Goal: Use online tool/utility: Use online tool/utility

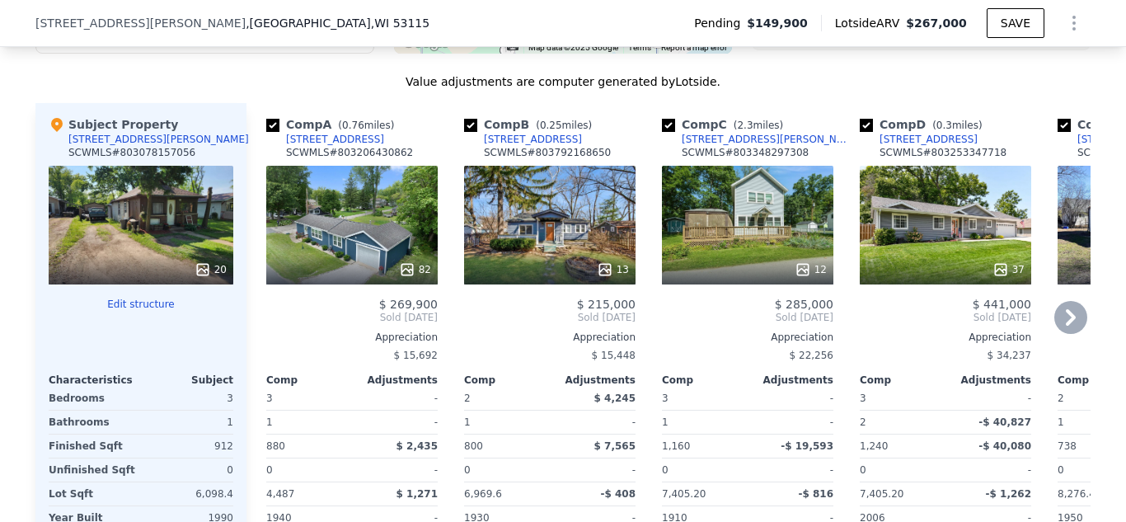
scroll to position [1727, 0]
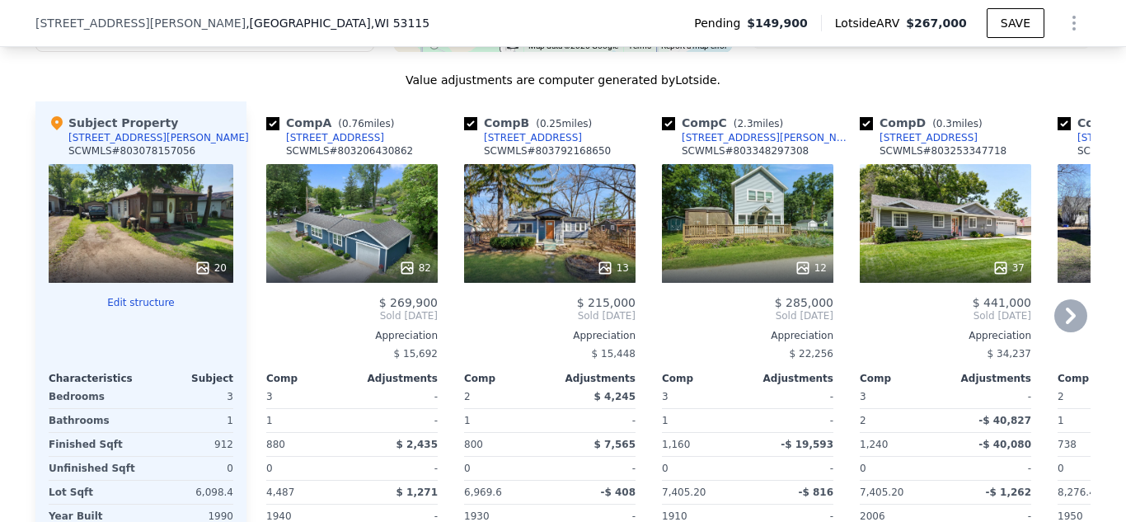
click at [607, 268] on icon at bounding box center [604, 267] width 11 height 11
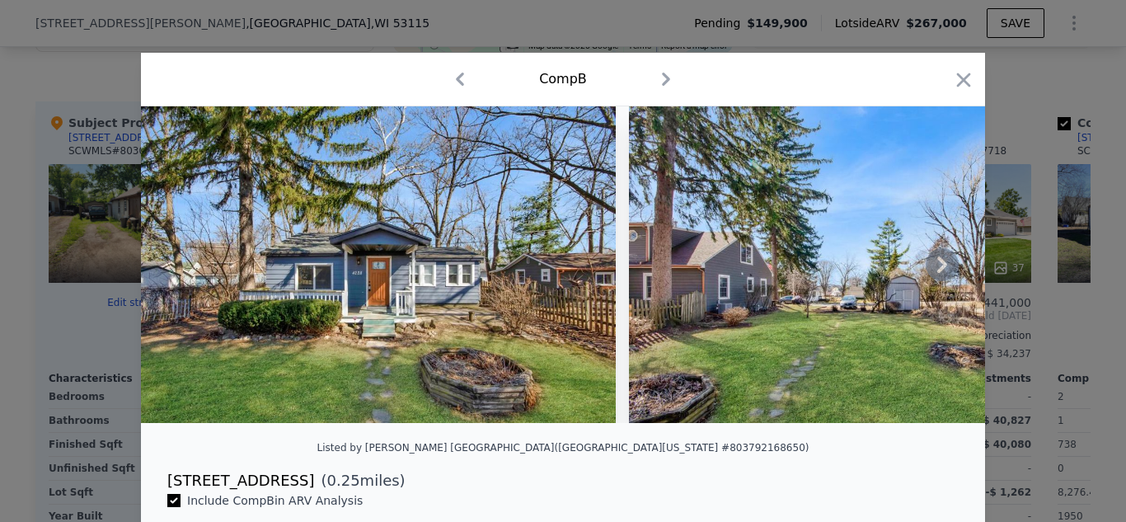
click at [941, 271] on icon at bounding box center [942, 264] width 33 height 33
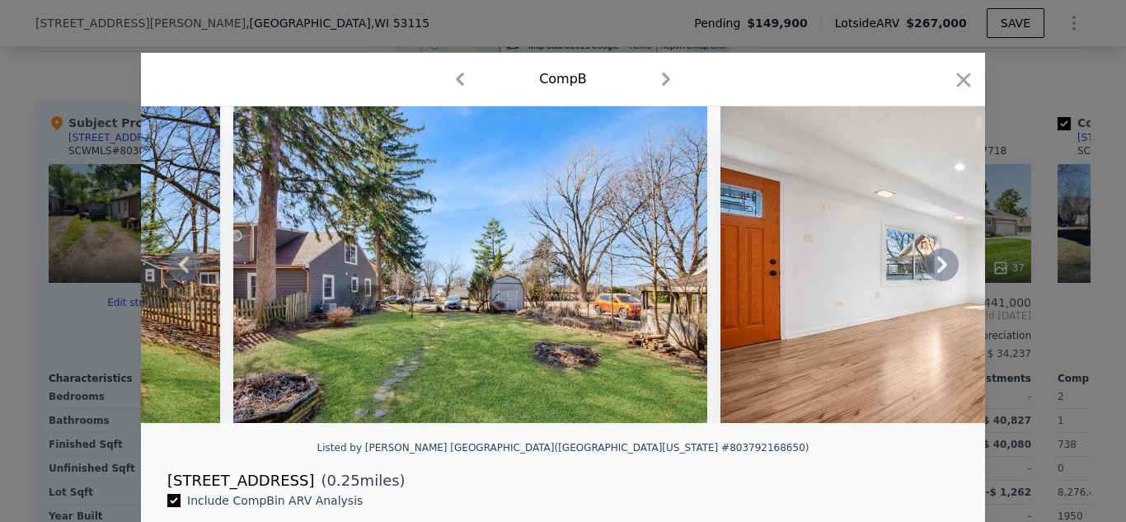
click at [941, 271] on icon at bounding box center [942, 264] width 33 height 33
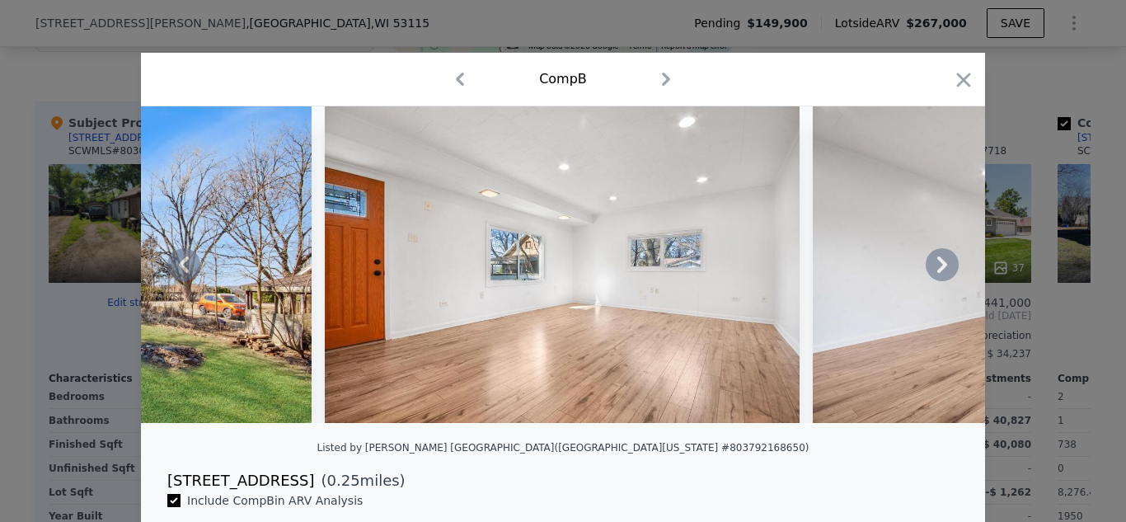
click at [941, 271] on icon at bounding box center [942, 264] width 33 height 33
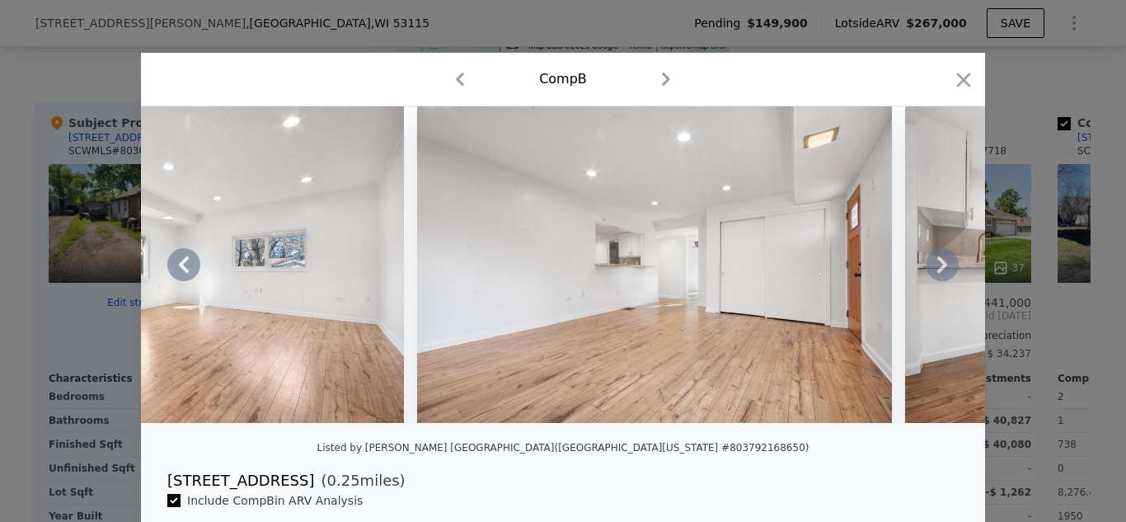
click at [941, 271] on icon at bounding box center [942, 264] width 33 height 33
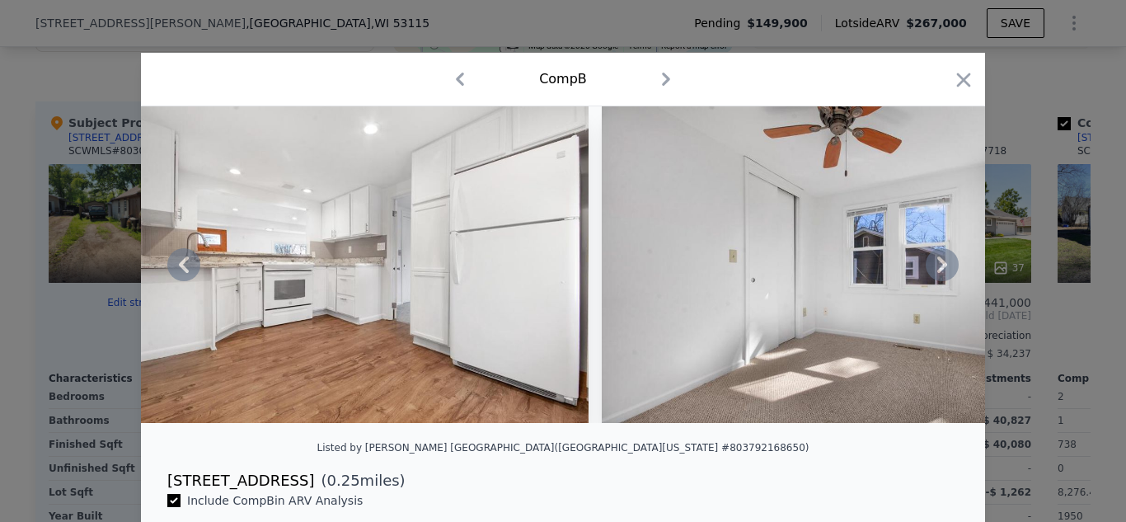
click at [941, 271] on icon at bounding box center [942, 264] width 33 height 33
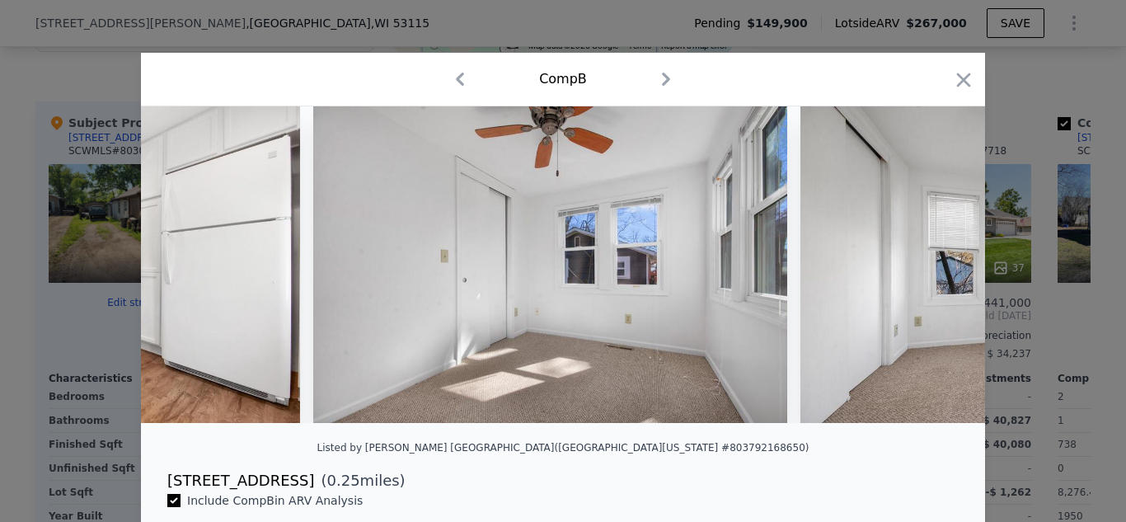
scroll to position [0, 2374]
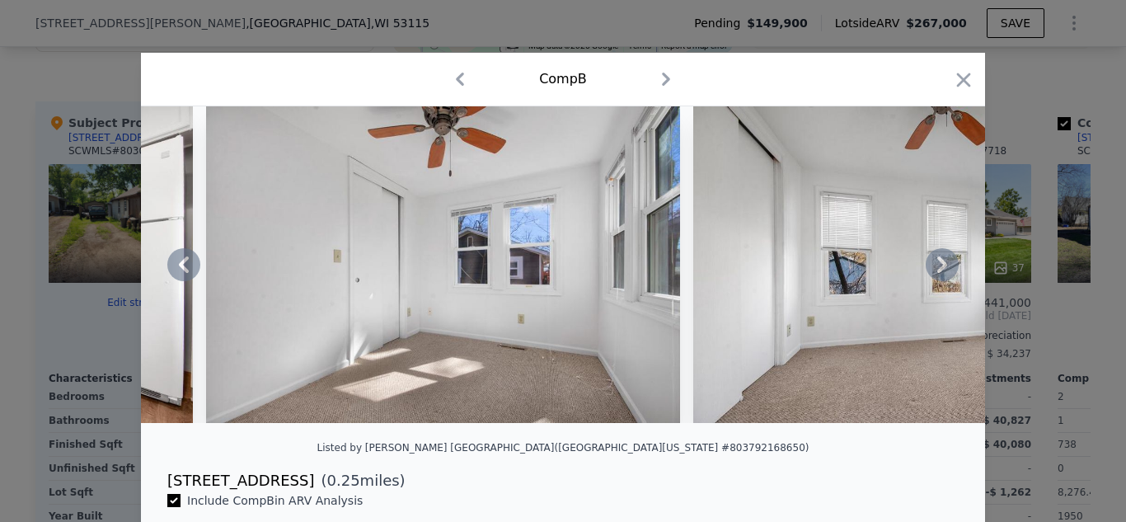
click at [941, 271] on div at bounding box center [563, 264] width 844 height 317
click at [941, 271] on icon at bounding box center [942, 264] width 33 height 33
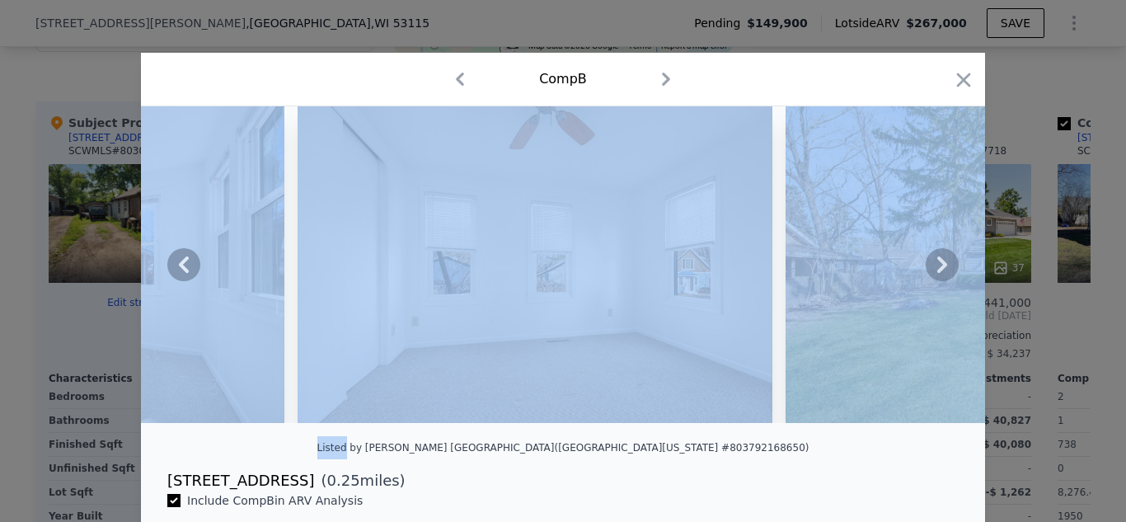
click at [941, 271] on icon at bounding box center [942, 264] width 33 height 33
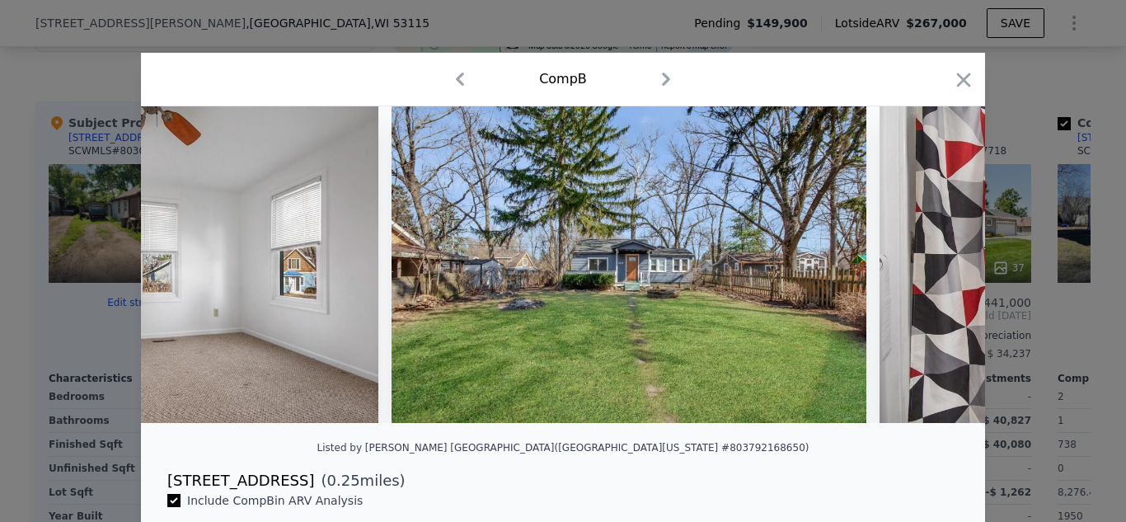
scroll to position [0, 3165]
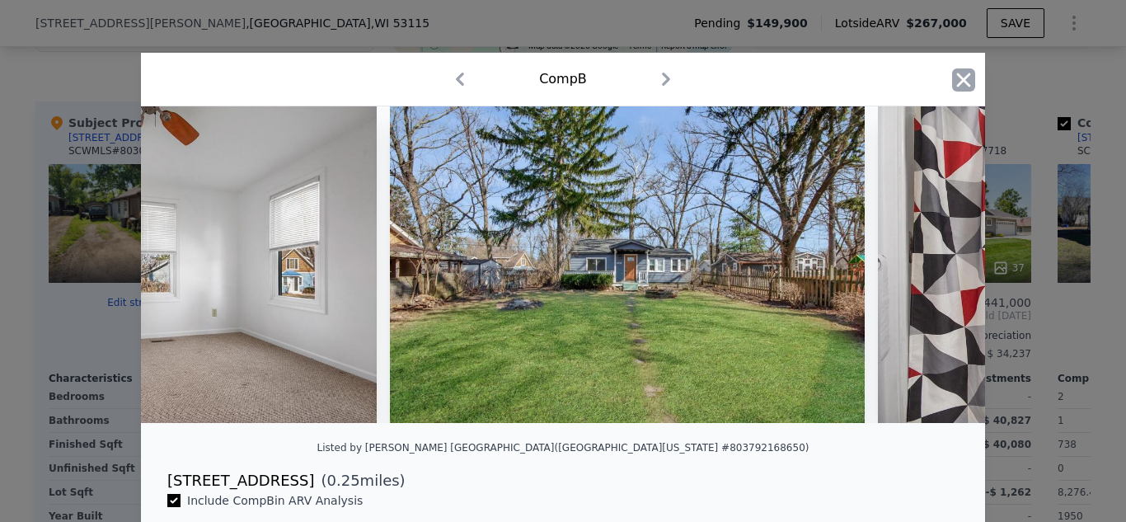
click at [968, 75] on icon "button" at bounding box center [964, 80] width 14 height 14
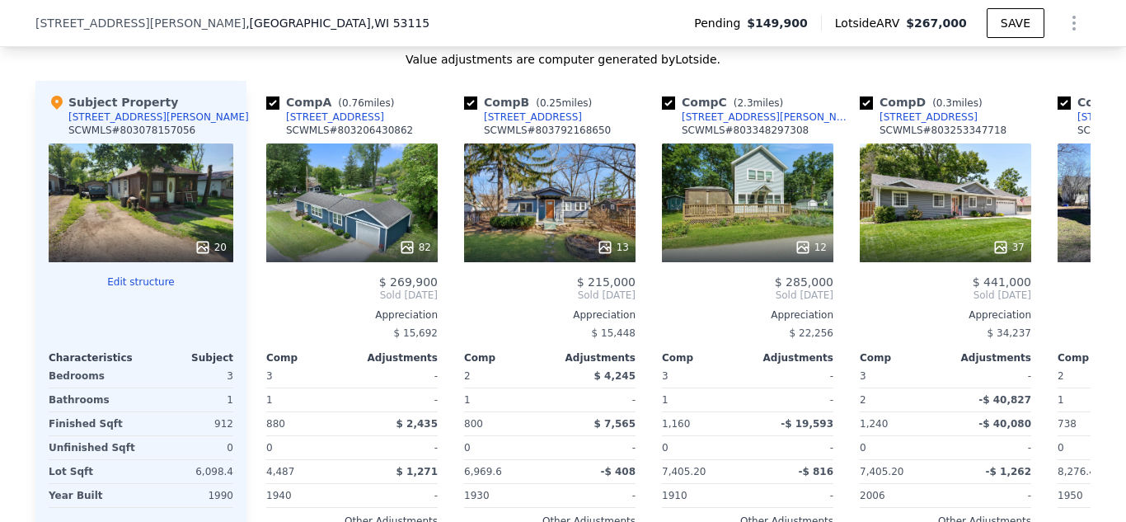
scroll to position [1738, 0]
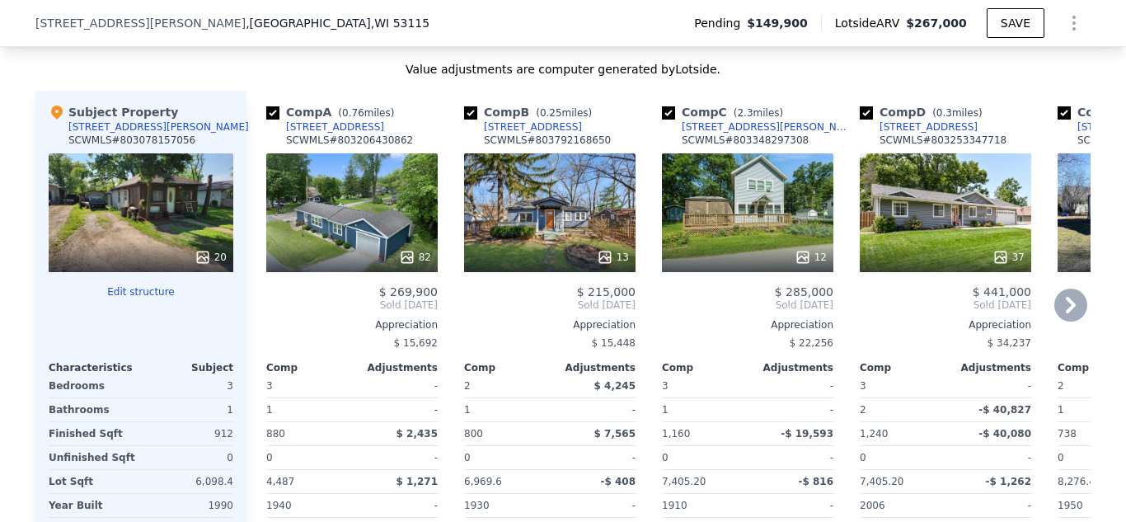
click at [1072, 301] on icon at bounding box center [1071, 305] width 10 height 16
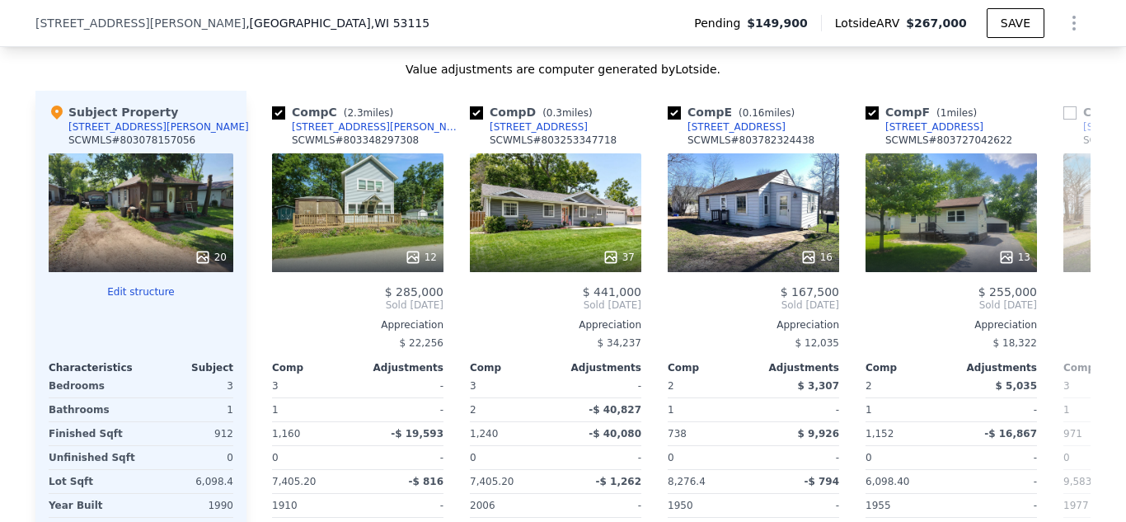
scroll to position [0, 396]
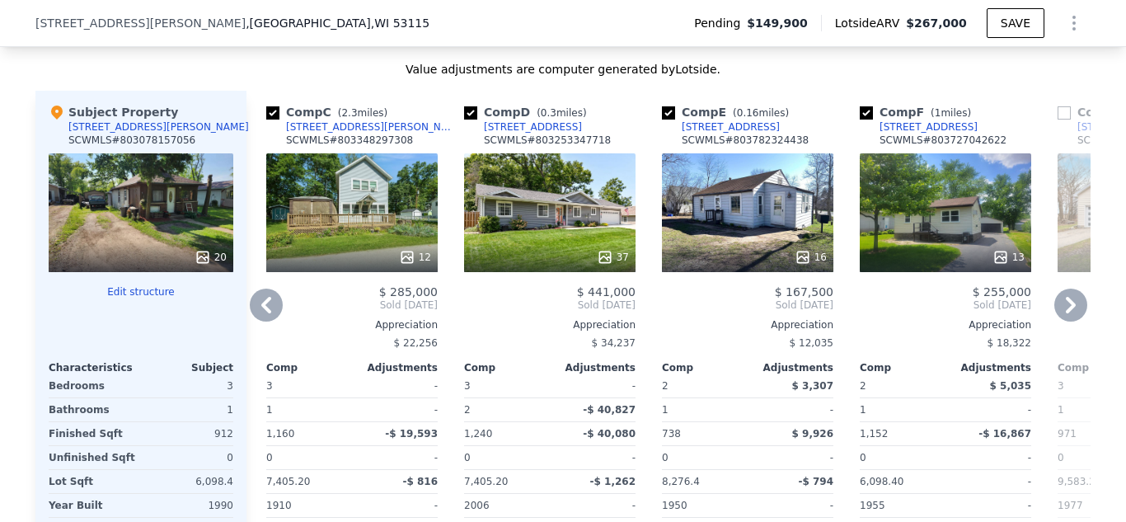
click at [275, 300] on icon at bounding box center [266, 304] width 33 height 33
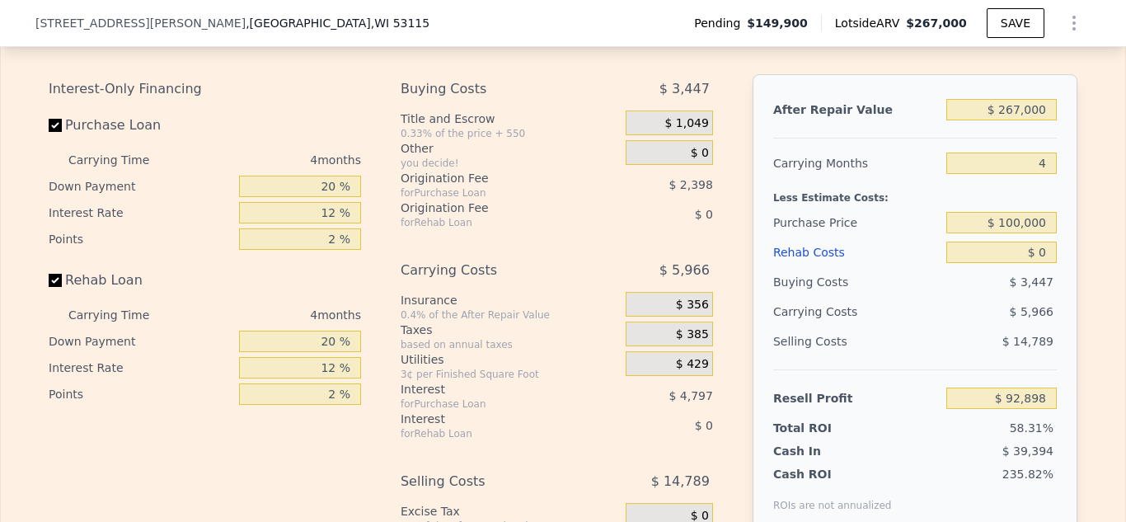
scroll to position [2538, 0]
click at [1023, 114] on input "$ 267,000" at bounding box center [1001, 107] width 110 height 21
click at [1021, 102] on input "$ 267,000" at bounding box center [1001, 107] width 110 height 21
click at [1050, 101] on input "$ 267,000" at bounding box center [1001, 107] width 110 height 21
type input "$ 26"
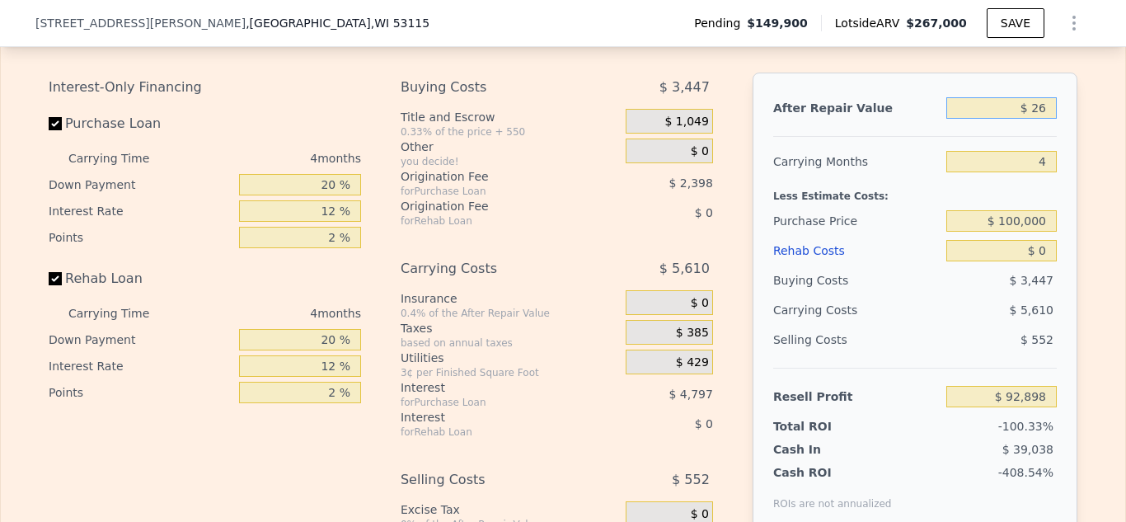
type input "-$ 159,483"
type input "$ 2"
type input "-$ 159,505"
type input "$ 205,000"
type input "$ 34,287"
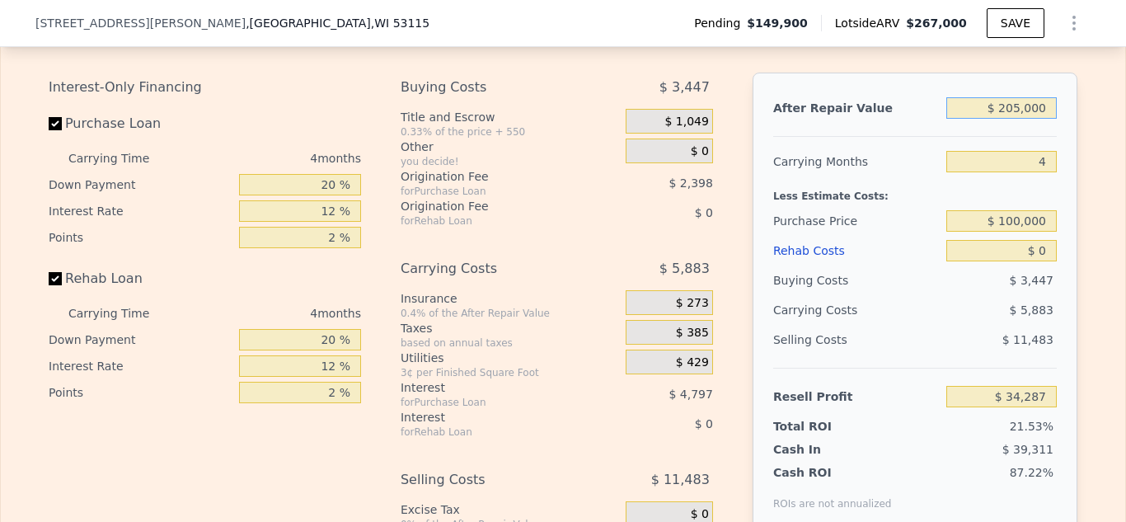
type input "$ 205,000"
click at [1049, 221] on input "$ 100,000" at bounding box center [1001, 220] width 110 height 21
type input "$ 1"
type input "$ 80,000"
type input "$ 107,774"
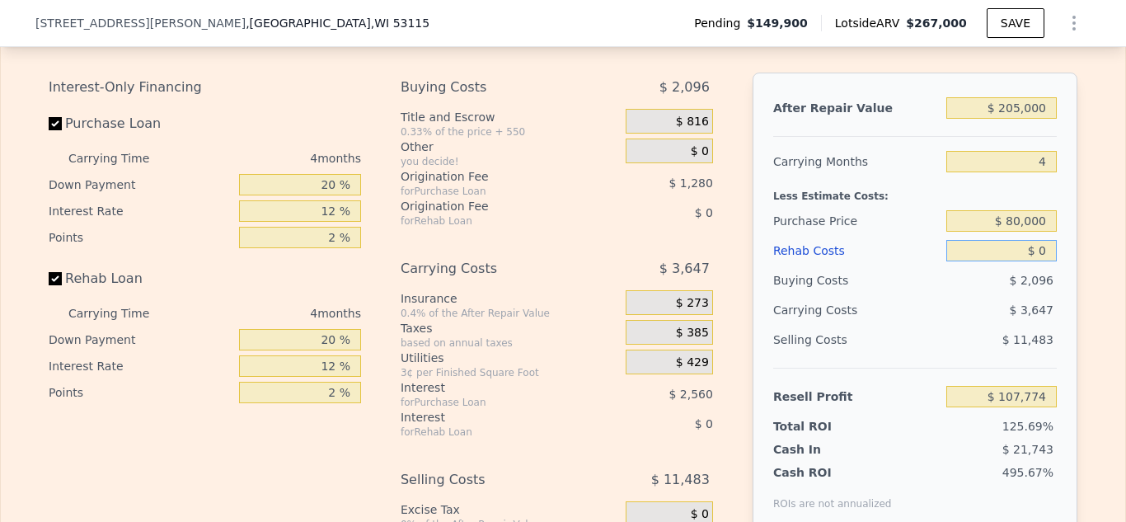
click at [1049, 251] on input "$ 0" at bounding box center [1001, 250] width 110 height 21
type input "$ 57,000"
type input "$ 48,038"
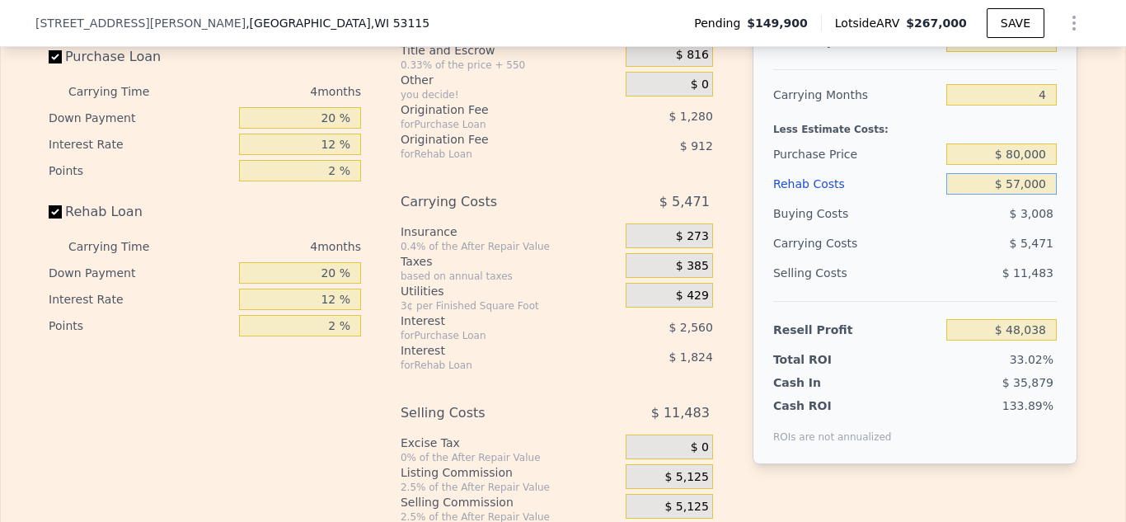
scroll to position [2603, 0]
type input "$ 57,000"
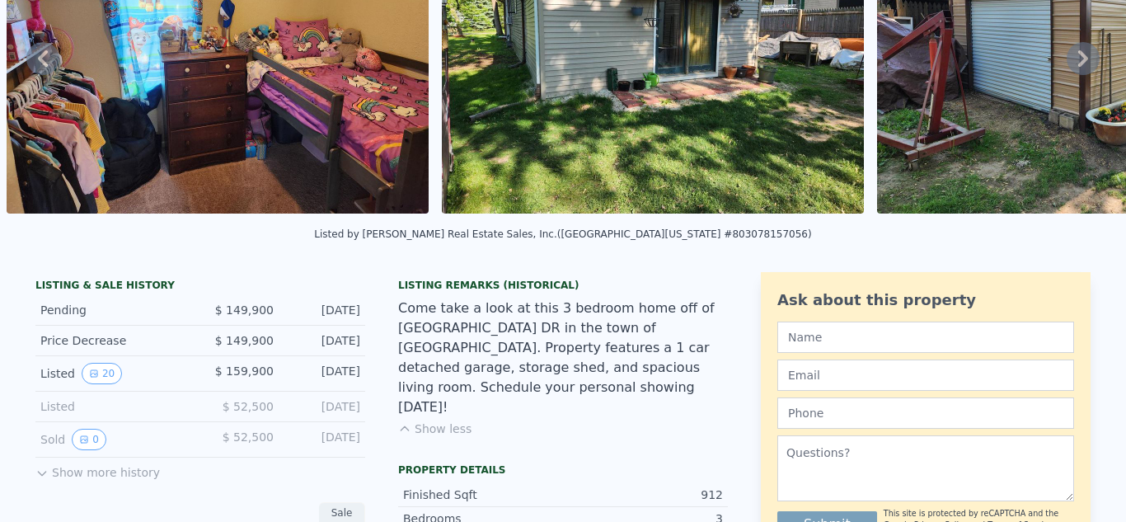
scroll to position [6, 0]
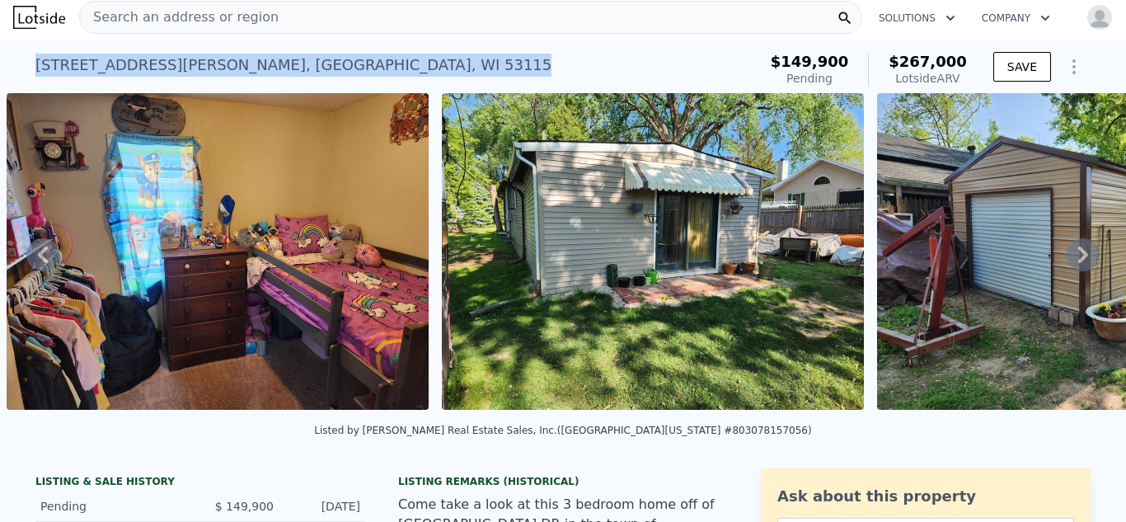
drag, startPoint x: 37, startPoint y: 62, endPoint x: 298, endPoint y: 69, distance: 260.6
click at [298, 69] on div "[STREET_ADDRESS][PERSON_NAME]" at bounding box center [293, 65] width 516 height 23
copy div "[STREET_ADDRESS][PERSON_NAME]"
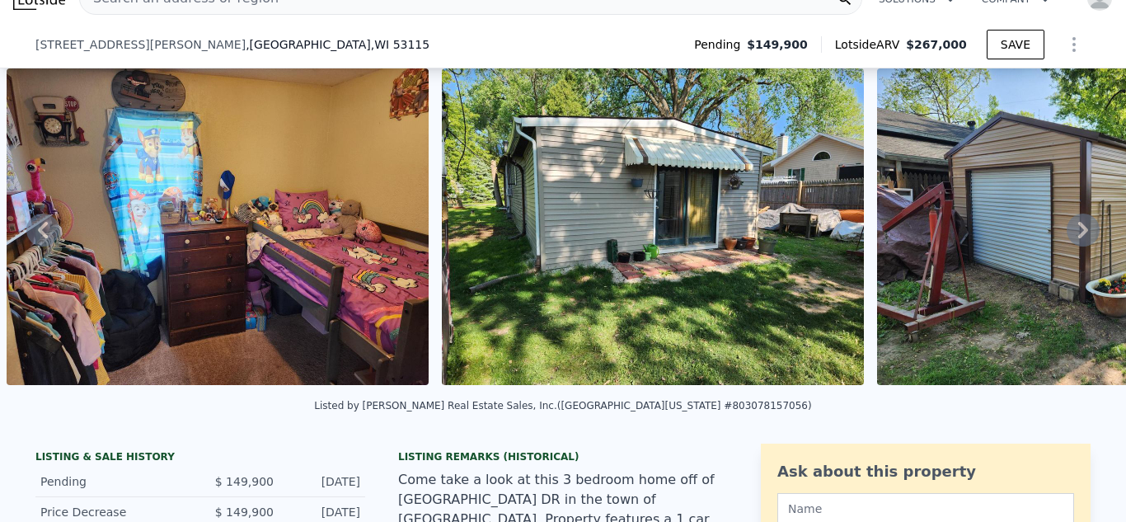
scroll to position [453, 0]
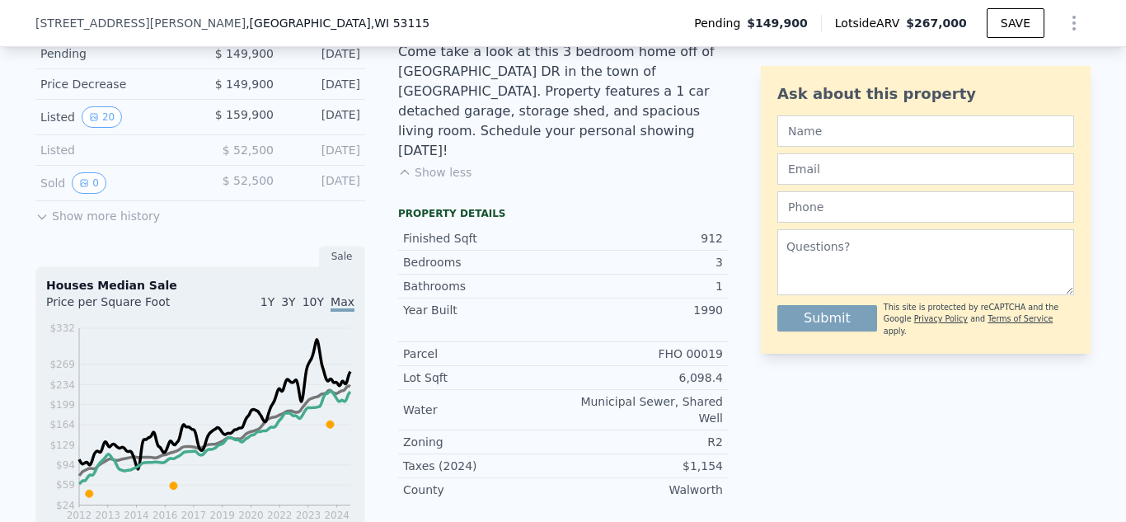
type input "$ 267,000"
type input "$ 0"
type input "$ 92,898"
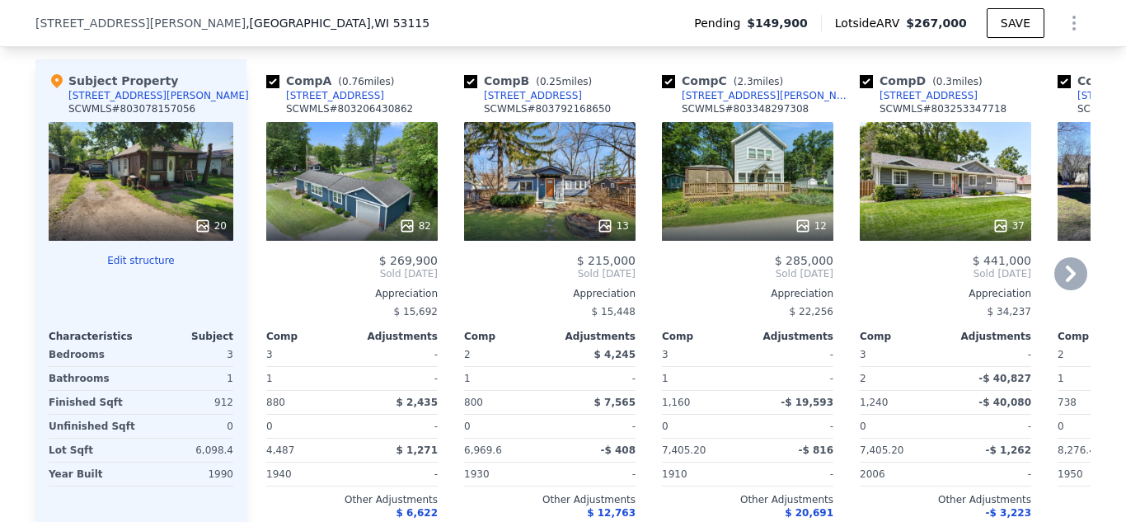
scroll to position [1781, 0]
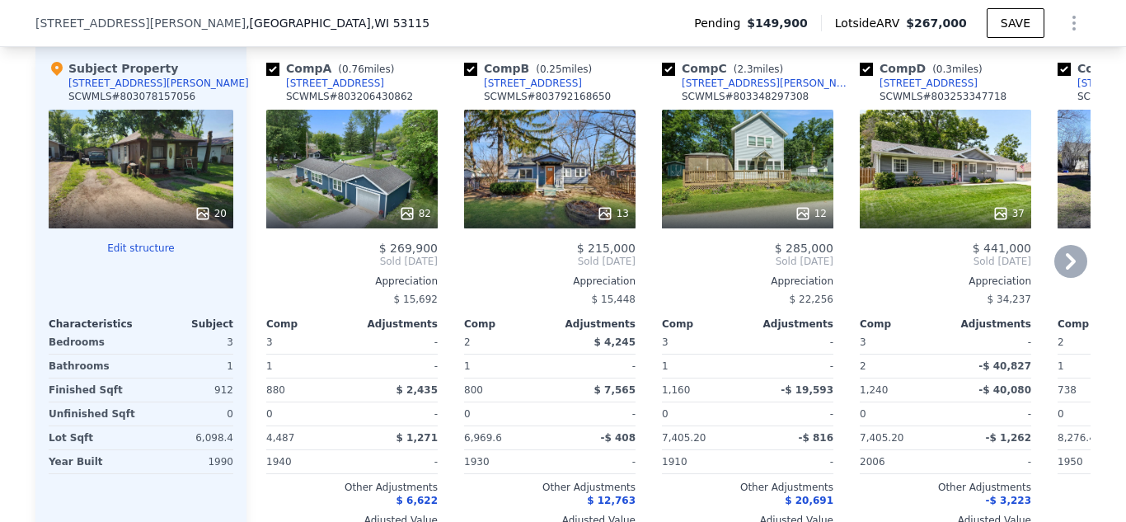
click at [607, 213] on icon at bounding box center [604, 213] width 11 height 11
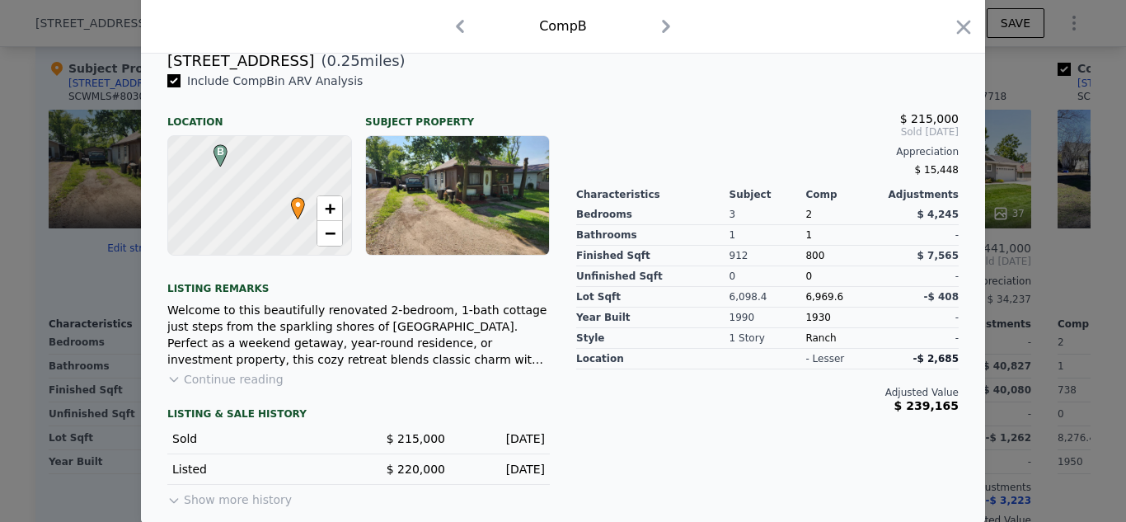
scroll to position [421, 0]
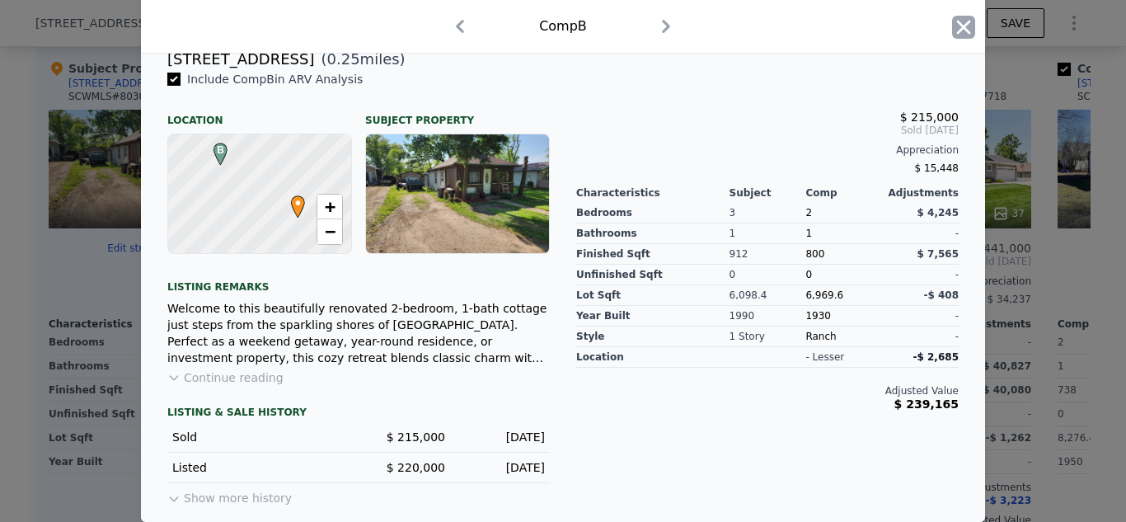
click at [956, 25] on icon "button" at bounding box center [963, 27] width 23 height 23
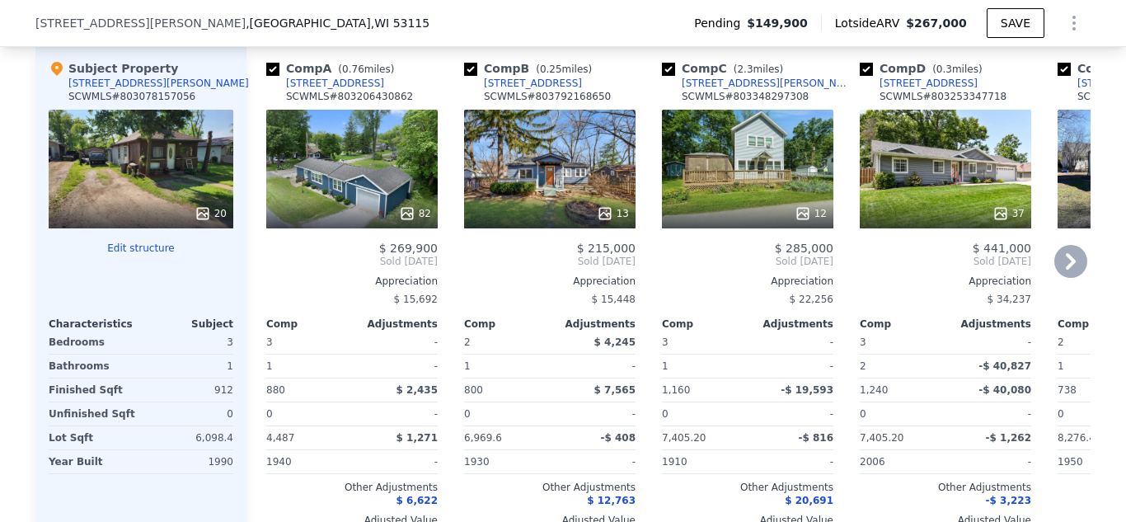
click at [1062, 257] on icon at bounding box center [1070, 261] width 33 height 33
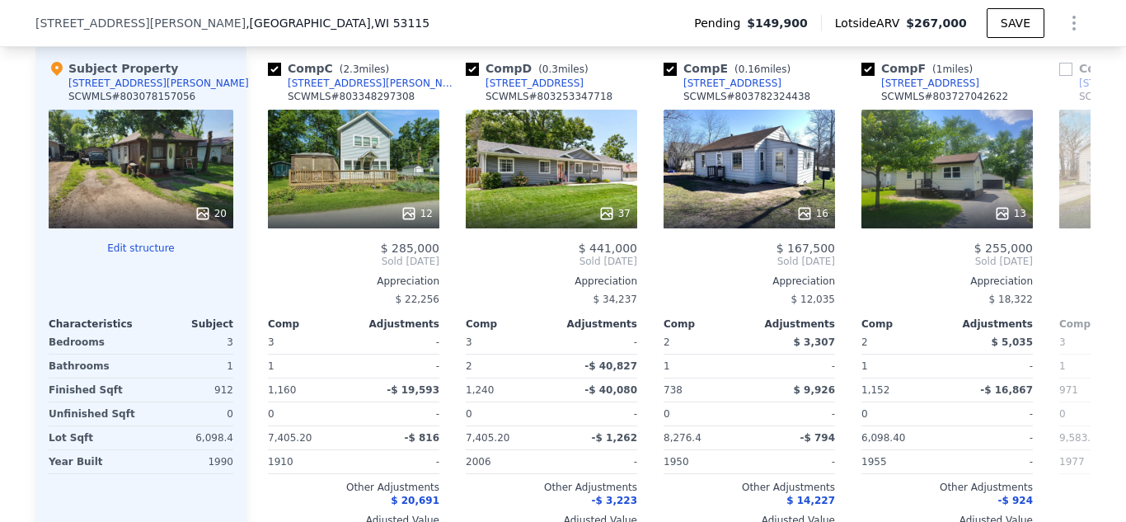
scroll to position [0, 396]
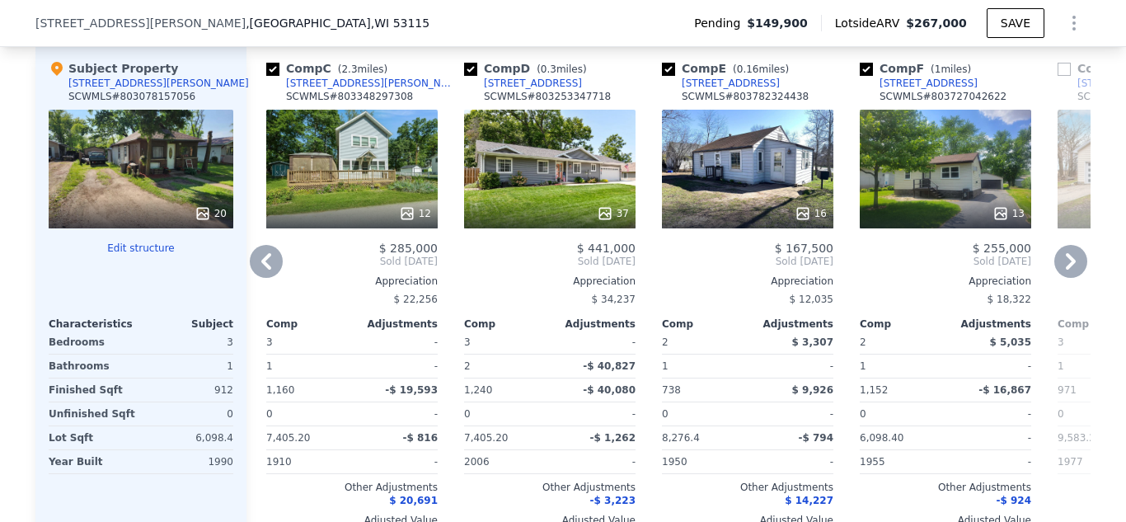
click at [1072, 259] on icon at bounding box center [1071, 261] width 10 height 16
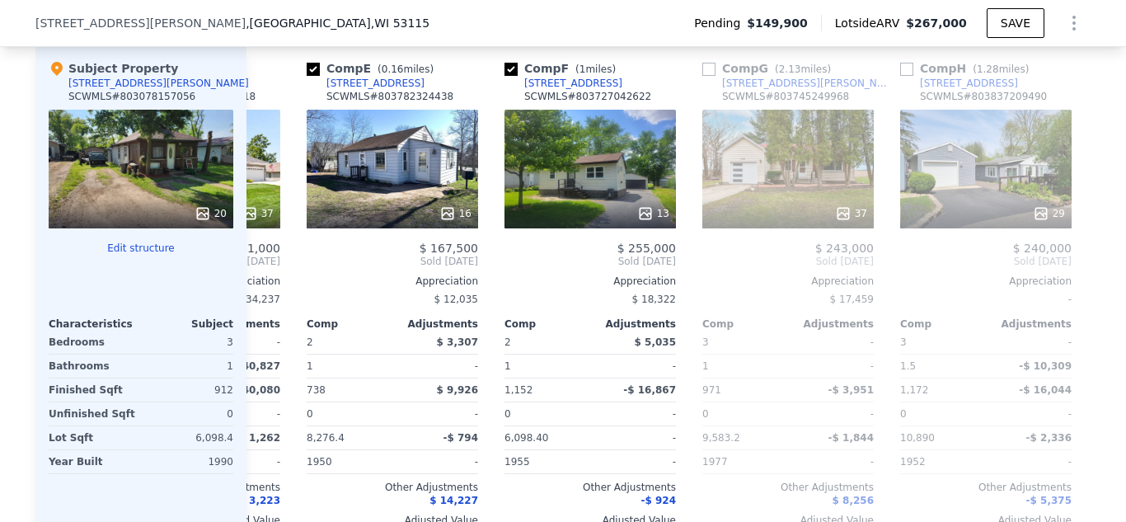
scroll to position [0, 791]
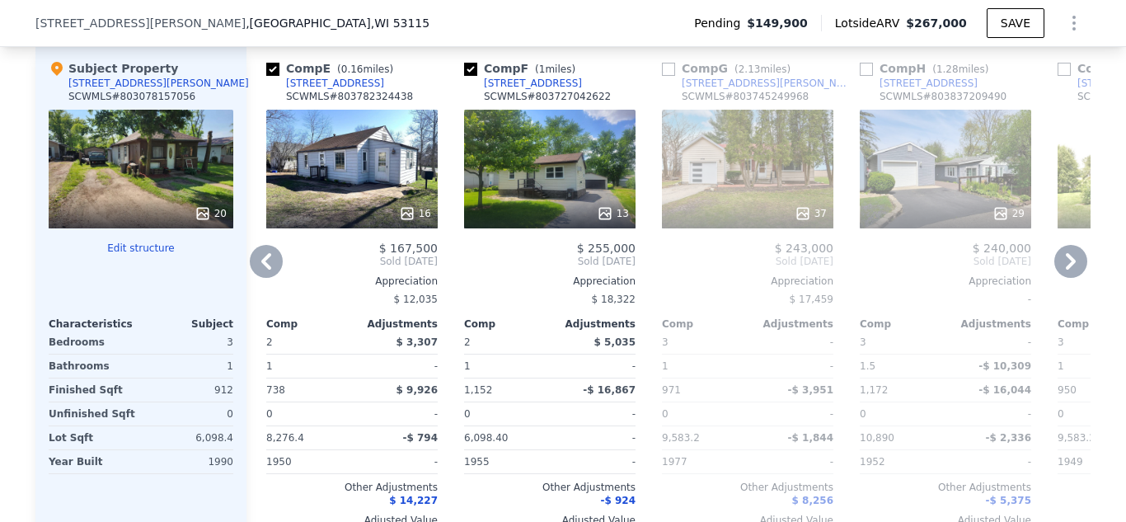
click at [1072, 259] on icon at bounding box center [1071, 261] width 10 height 16
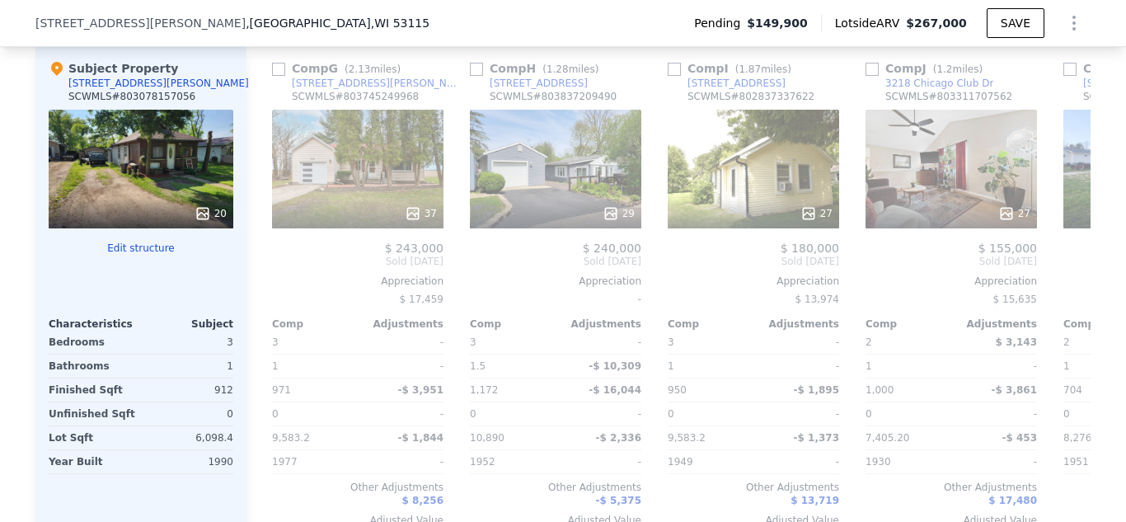
scroll to position [0, 1187]
